Goal: Task Accomplishment & Management: Use online tool/utility

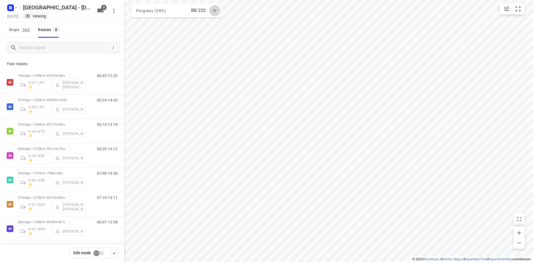
click at [218, 8] on div at bounding box center [214, 10] width 11 height 11
click at [218, 8] on div at bounding box center [214, 12] width 11 height 11
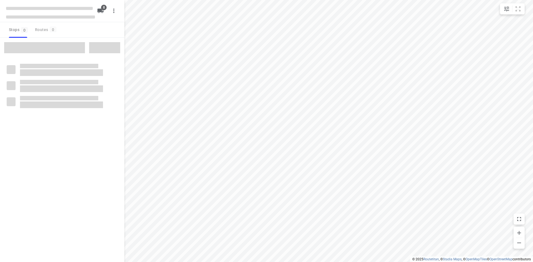
checkbox input "true"
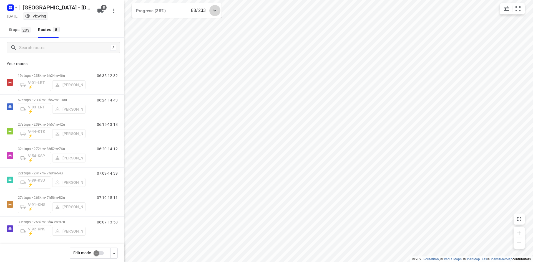
click at [213, 11] on icon at bounding box center [215, 10] width 7 height 7
click at [216, 13] on icon at bounding box center [214, 13] width 3 height 2
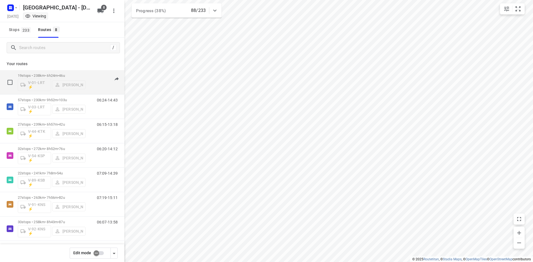
click at [56, 72] on div "19 stops • 238km • 6h24m • 46u V-01-LRT ⚡ [PERSON_NAME]" at bounding box center [52, 82] width 68 height 23
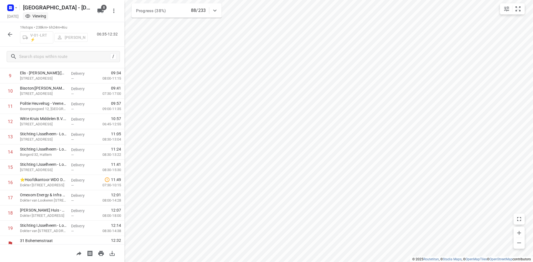
scroll to position [155, 0]
